Goal: Book appointment/travel/reservation

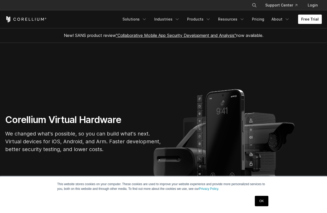
click at [305, 18] on link "Free Trial" at bounding box center [310, 19] width 24 height 9
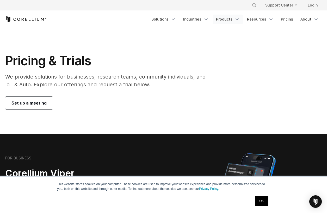
click at [236, 19] on icon "Navigation Menu" at bounding box center [236, 19] width 5 height 5
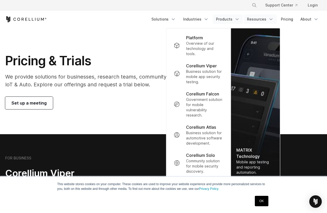
click at [260, 19] on link "Resources" at bounding box center [260, 19] width 33 height 9
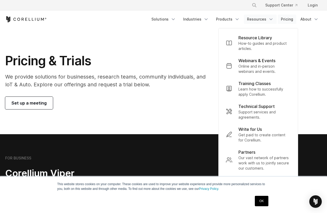
click at [288, 18] on link "Pricing" at bounding box center [287, 19] width 18 height 9
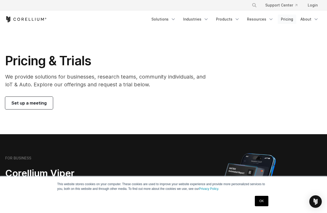
click at [291, 18] on link "Pricing" at bounding box center [287, 19] width 18 height 9
click at [315, 18] on icon "Navigation Menu" at bounding box center [315, 19] width 5 height 5
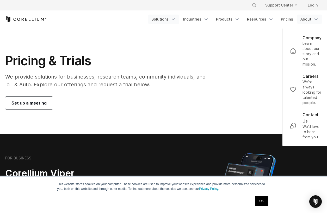
click at [171, 21] on link "Solutions" at bounding box center [163, 19] width 31 height 9
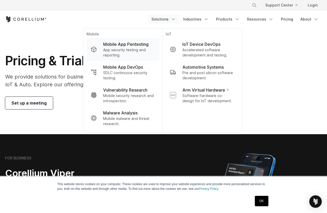
click at [142, 43] on p "Mobile App Pentesting" at bounding box center [125, 44] width 45 height 6
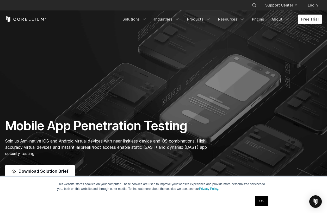
click at [307, 18] on link "Free Trial" at bounding box center [310, 19] width 24 height 9
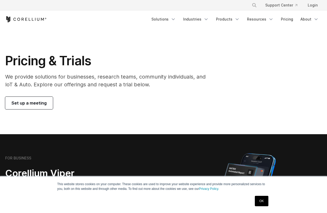
click at [35, 106] on link "Set up a meeting" at bounding box center [29, 103] width 48 height 13
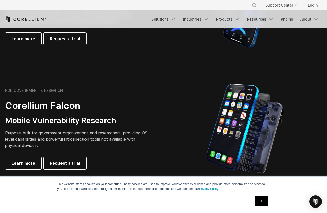
scroll to position [271, 0]
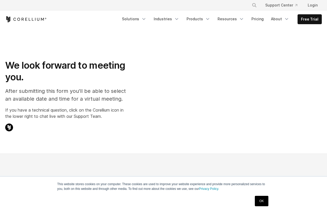
select select "**"
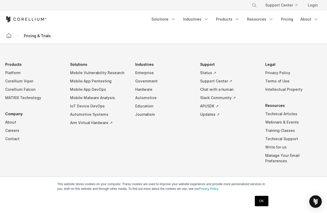
scroll to position [929, 0]
